Goal: Go to known website: Access a specific website the user already knows

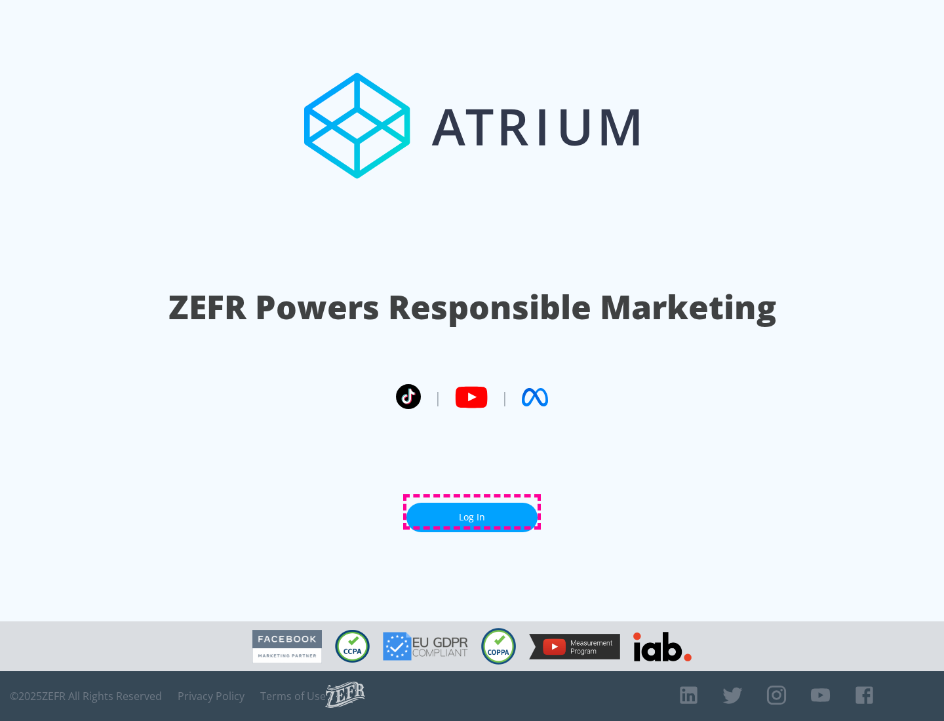
click at [472, 512] on link "Log In" at bounding box center [472, 518] width 131 height 30
